Goal: Task Accomplishment & Management: Use online tool/utility

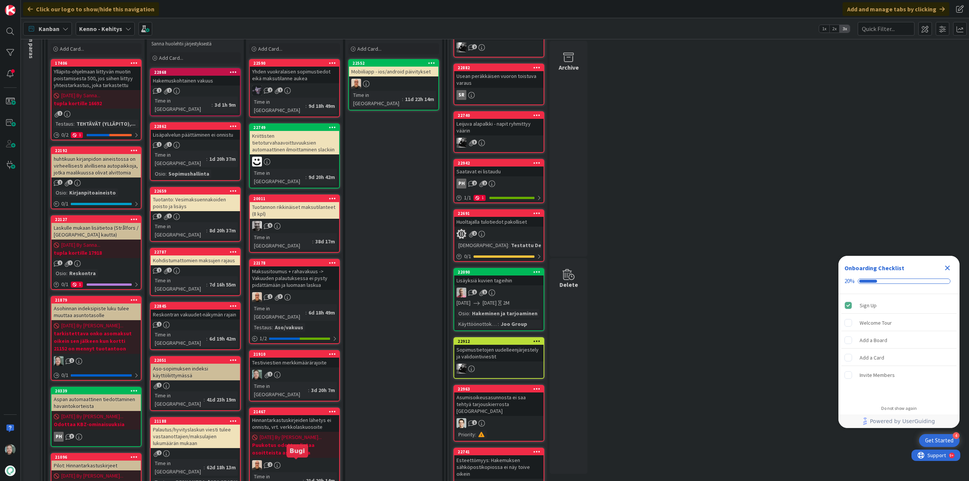
scroll to position [114, 0]
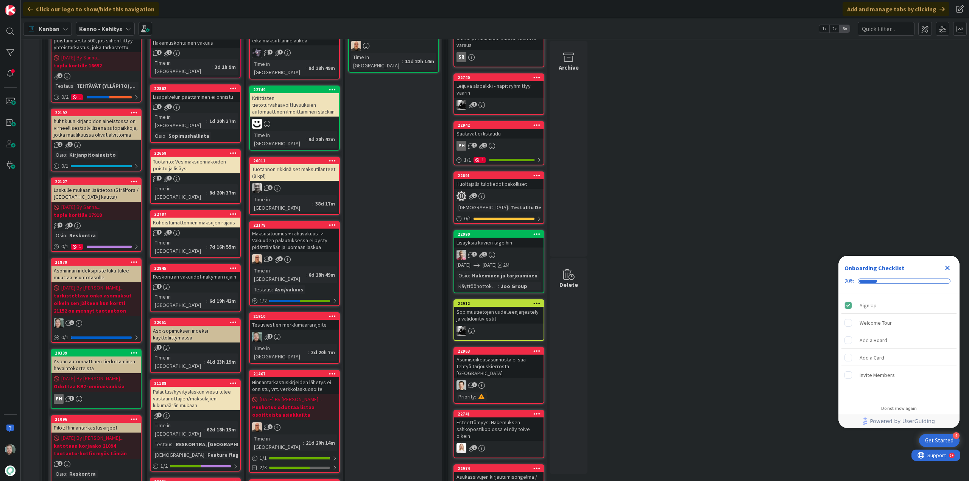
click at [294, 320] on div "Testiviestien merkkimäärärajoite" at bounding box center [294, 325] width 89 height 10
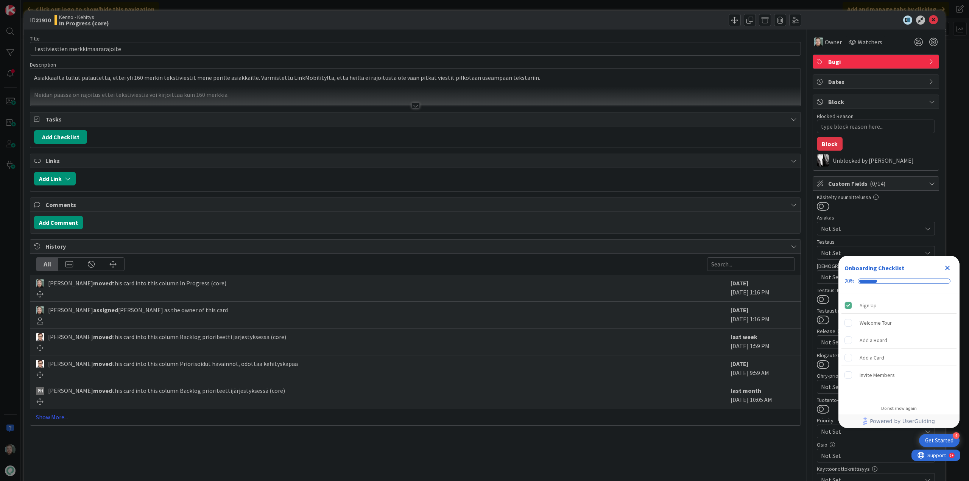
click at [415, 106] on div at bounding box center [415, 106] width 8 height 6
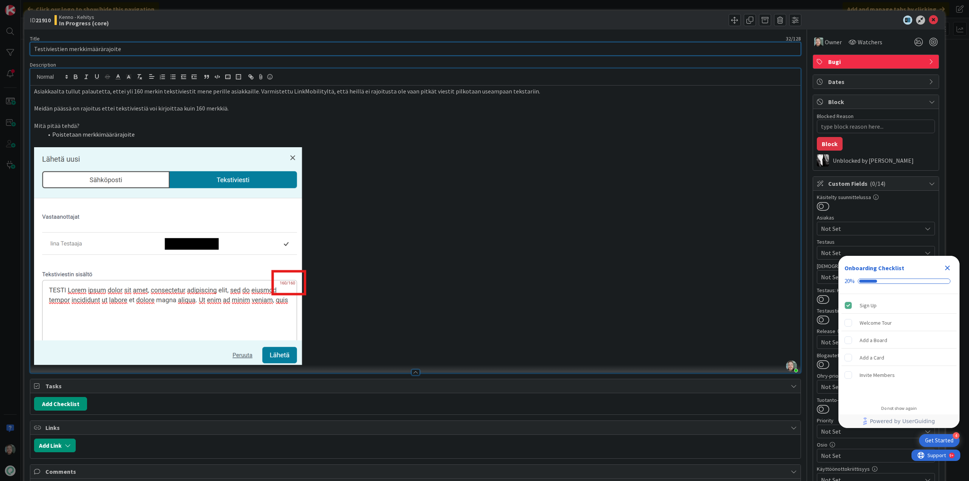
drag, startPoint x: 123, startPoint y: 51, endPoint x: 16, endPoint y: 58, distance: 106.9
click at [16, 58] on div "ID 21910 Kenno - Kehitys In Progress (core) Title 32 / 128 Testiviestien merkki…" at bounding box center [484, 240] width 969 height 481
click at [206, 17] on div "Kenno - Kehitys In Progress (core)" at bounding box center [233, 20] width 359 height 12
click at [230, 109] on p "Meidän päässä on rajoitus ettei tekstiviestiä voi kirjoittaa kuin 160 merkkiä." at bounding box center [415, 108] width 762 height 9
click at [182, 137] on li "Poistetaan merkkimäärärajoite" at bounding box center [419, 134] width 753 height 9
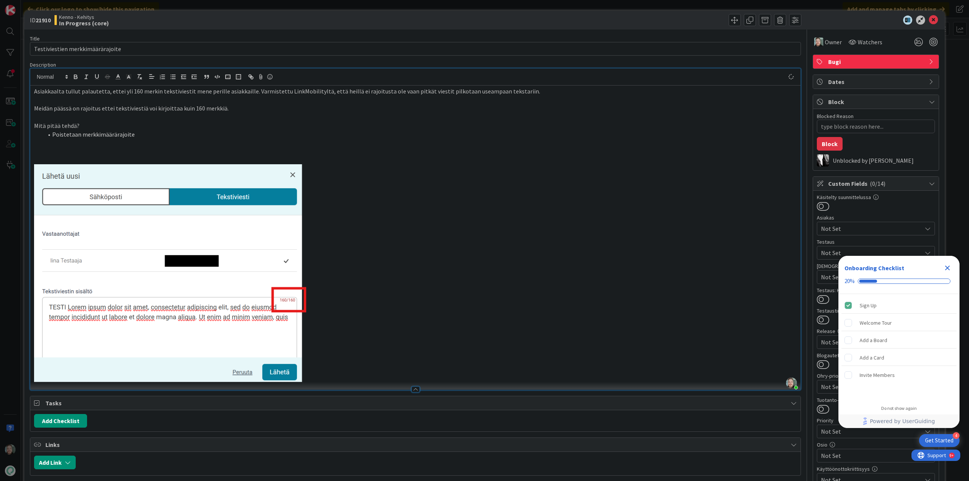
type textarea "x"
paste div
click at [193, 133] on li "Poistetaan merkkimäärärajoite" at bounding box center [419, 134] width 753 height 9
click at [930, 18] on icon at bounding box center [933, 20] width 9 height 9
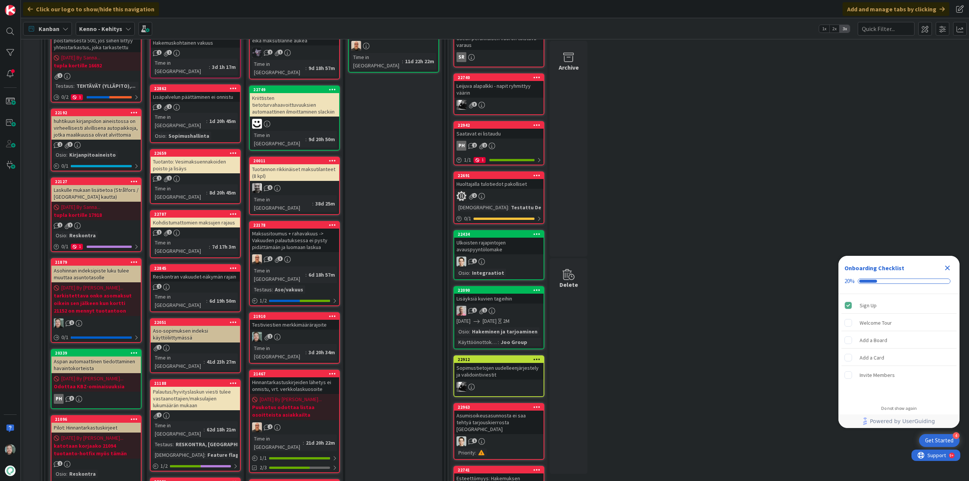
click at [313, 320] on div "Testiviestien merkkimäärärajoite" at bounding box center [294, 325] width 89 height 10
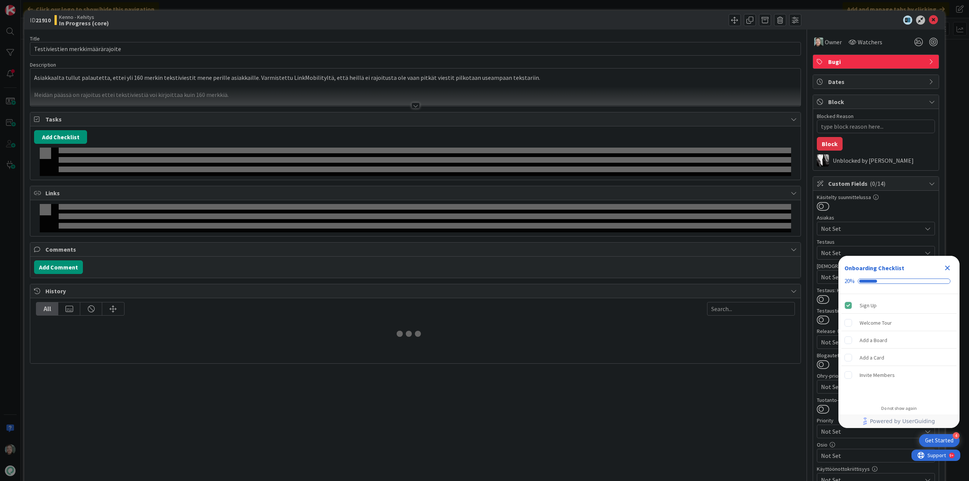
type textarea "x"
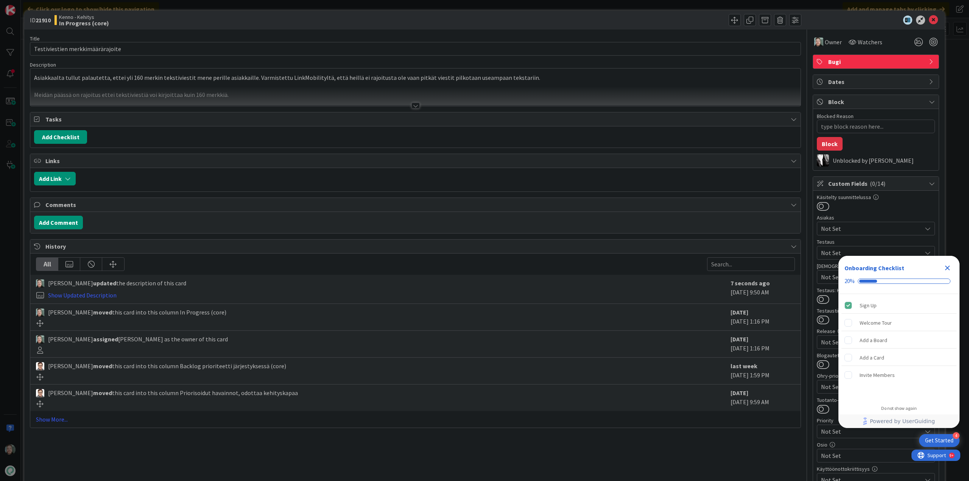
click at [408, 105] on div at bounding box center [415, 96] width 770 height 19
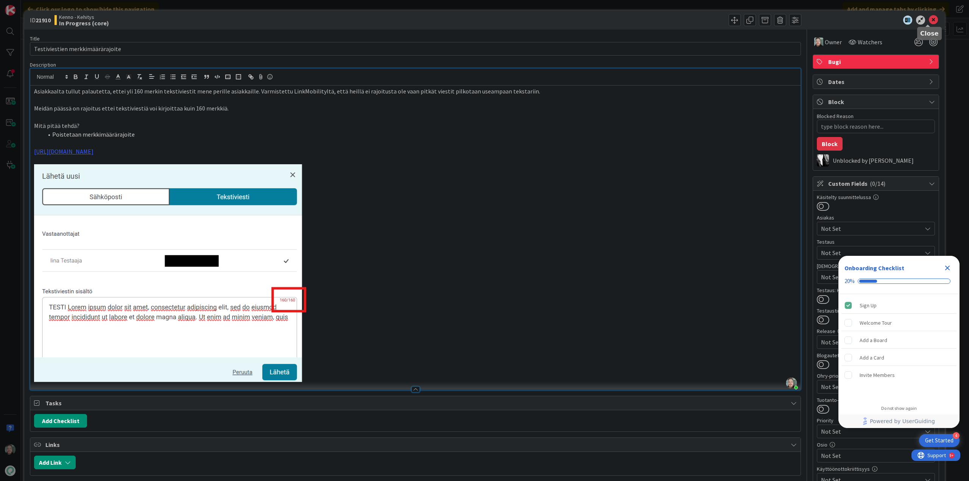
click at [929, 19] on icon at bounding box center [933, 20] width 9 height 9
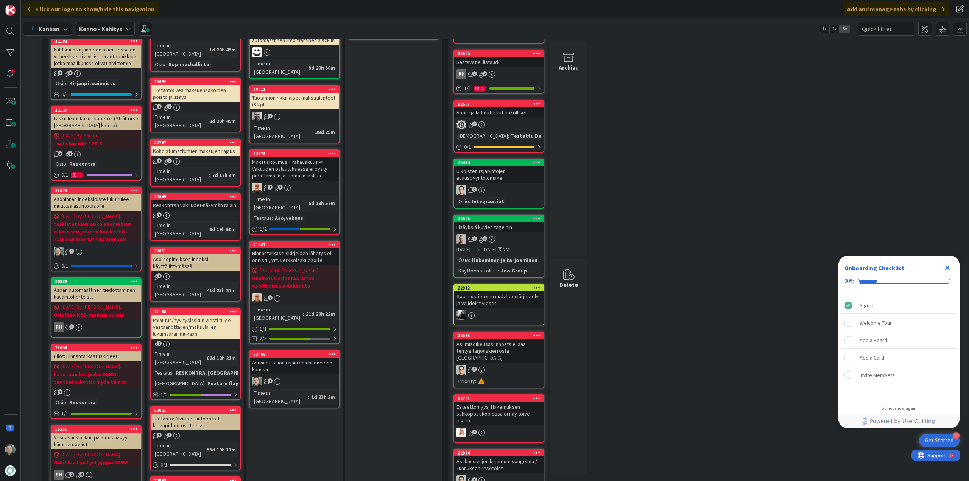
scroll to position [189, 0]
